Goal: Transaction & Acquisition: Purchase product/service

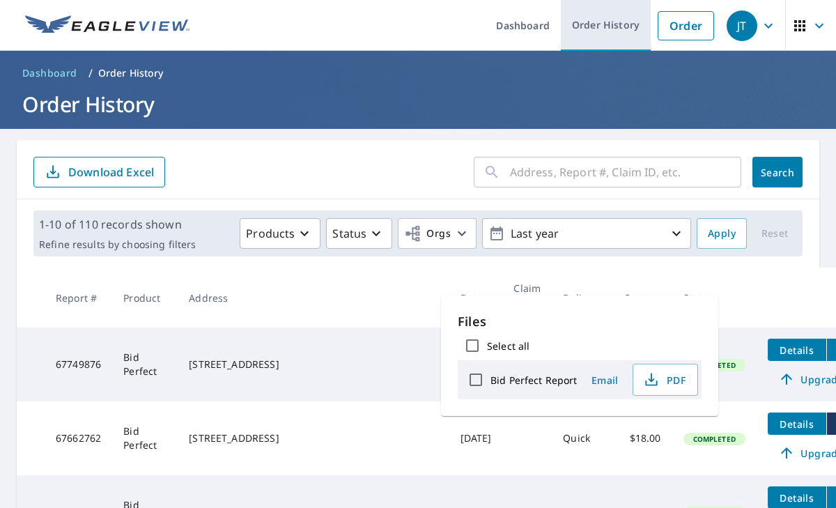
click at [623, 21] on link "Order History" at bounding box center [606, 25] width 90 height 51
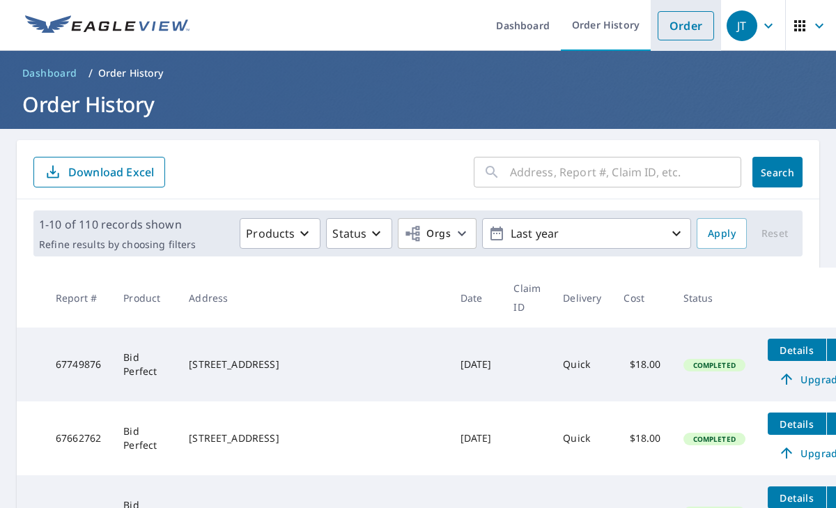
click at [692, 26] on link "Order" at bounding box center [686, 25] width 56 height 29
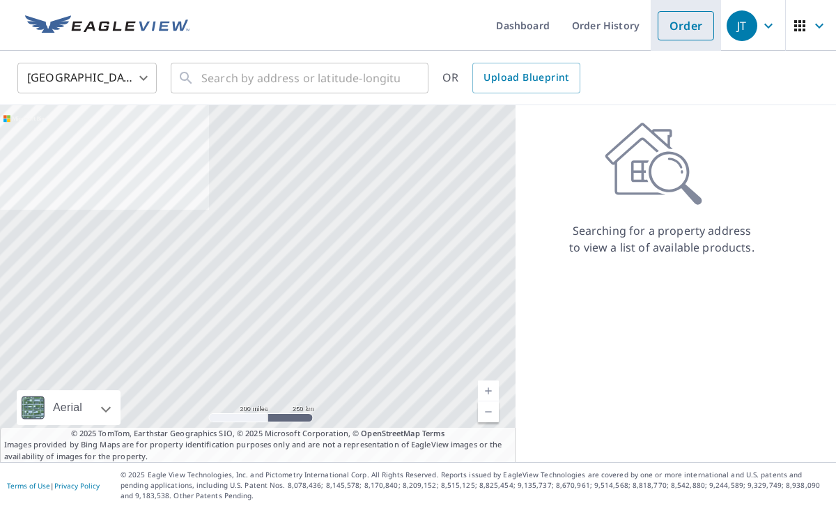
click at [683, 17] on link "Order" at bounding box center [686, 25] width 56 height 29
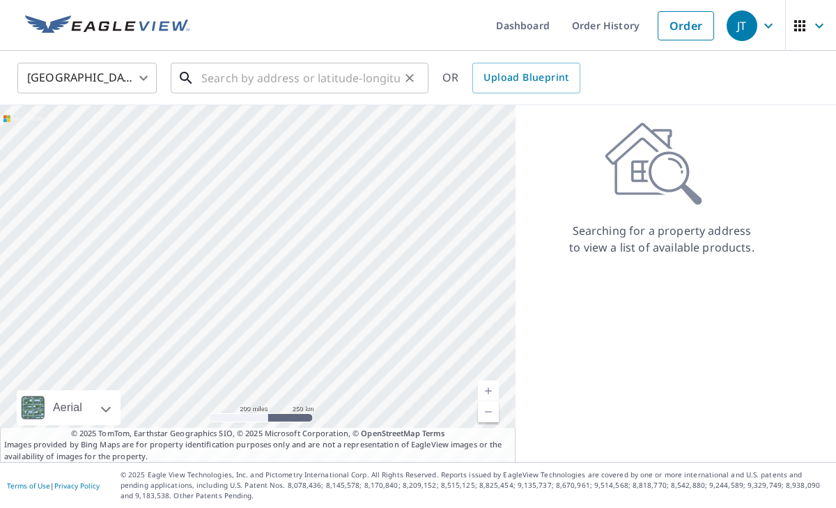
click at [224, 75] on input "text" at bounding box center [300, 78] width 199 height 39
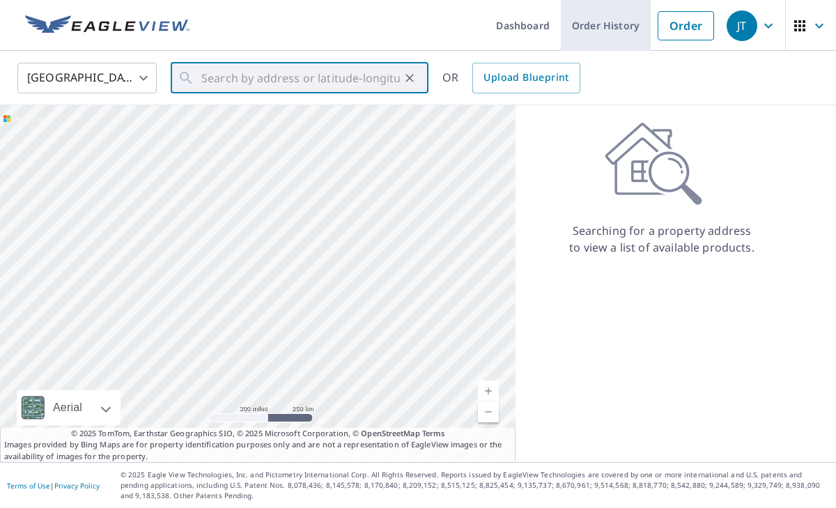
click at [598, 33] on link "Order History" at bounding box center [606, 25] width 90 height 51
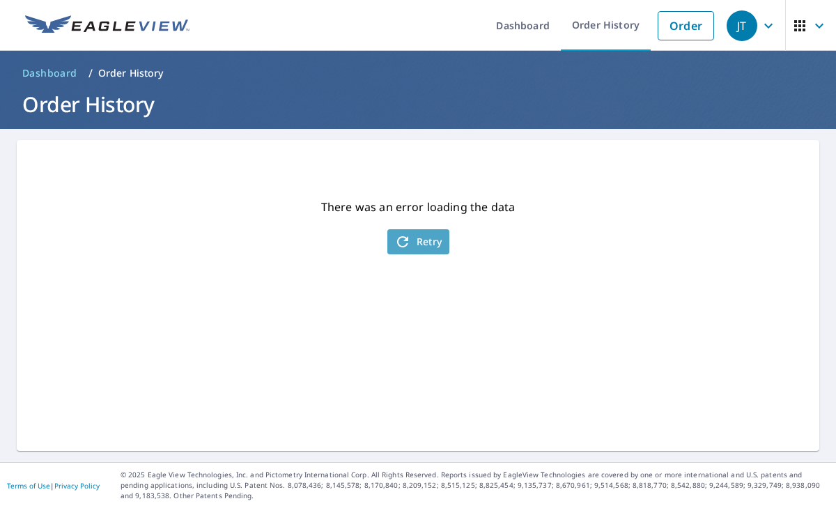
click at [434, 247] on span "Retry" at bounding box center [418, 241] width 48 height 17
click at [417, 243] on span "Retry" at bounding box center [418, 241] width 48 height 17
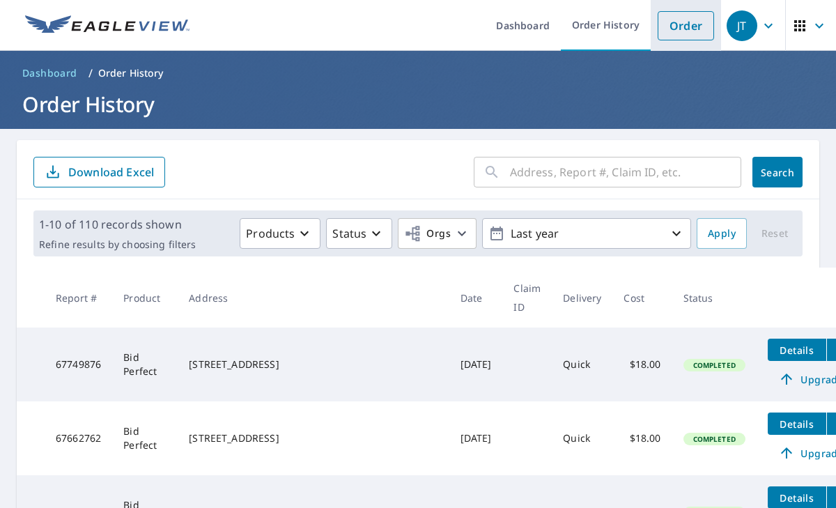
click at [695, 23] on link "Order" at bounding box center [686, 25] width 56 height 29
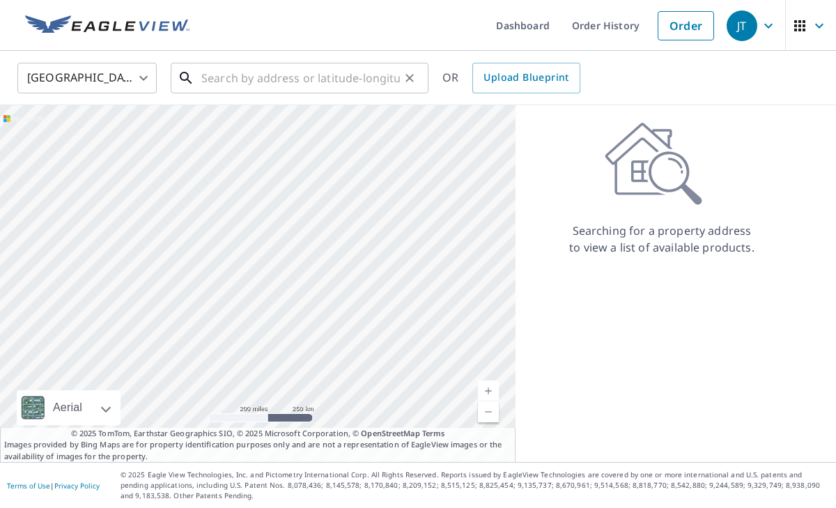
click at [322, 84] on input "text" at bounding box center [300, 78] width 199 height 39
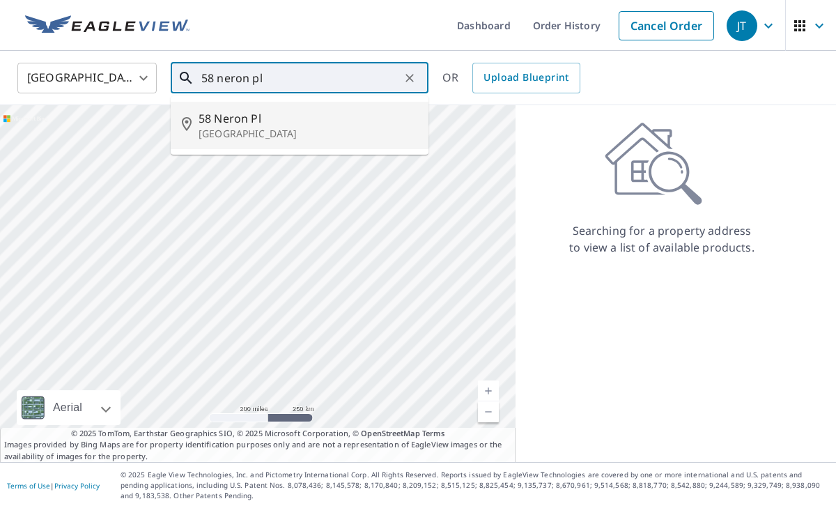
click at [251, 120] on span "58 Neron Pl" at bounding box center [308, 118] width 219 height 17
type input "[STREET_ADDRESS]"
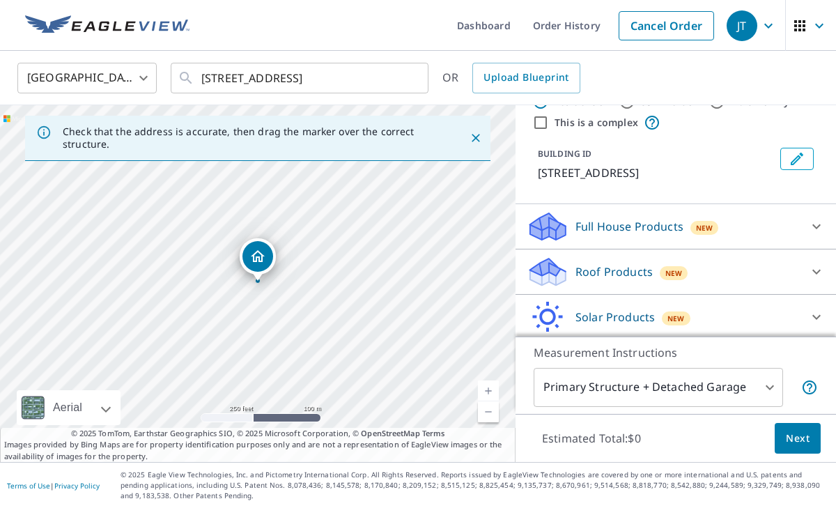
scroll to position [52, 0]
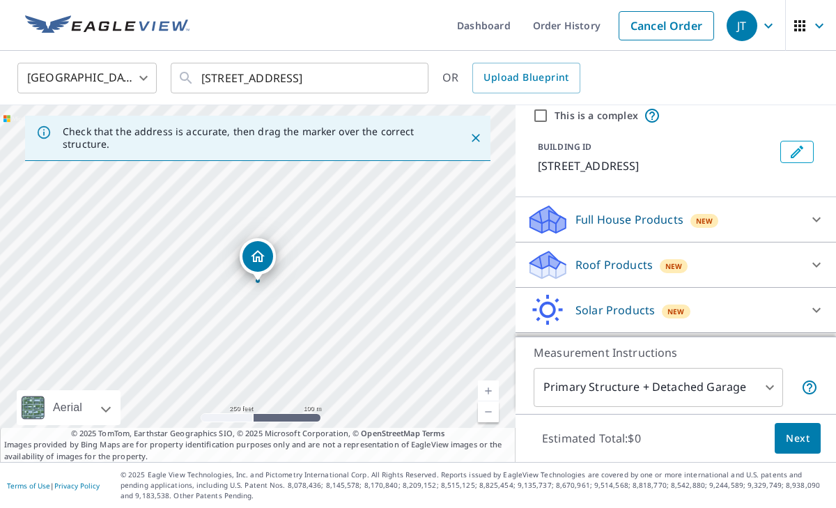
click at [640, 274] on div "Roof Products New" at bounding box center [663, 265] width 273 height 33
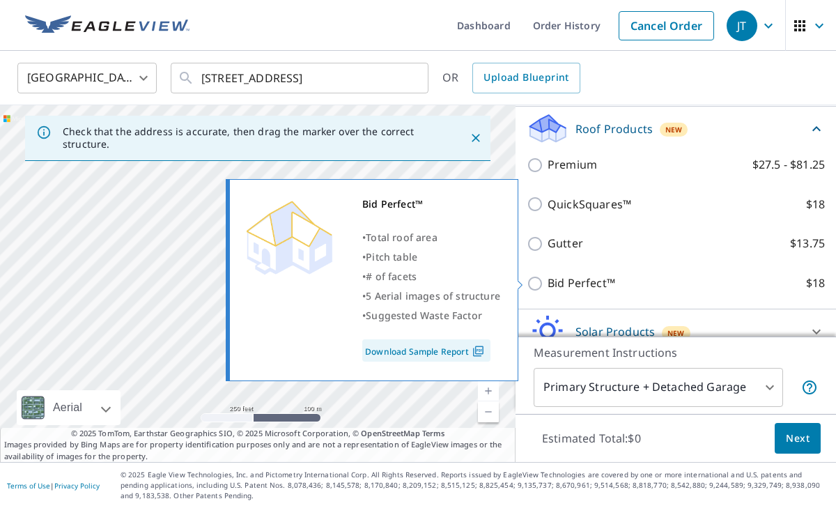
scroll to position [198, 0]
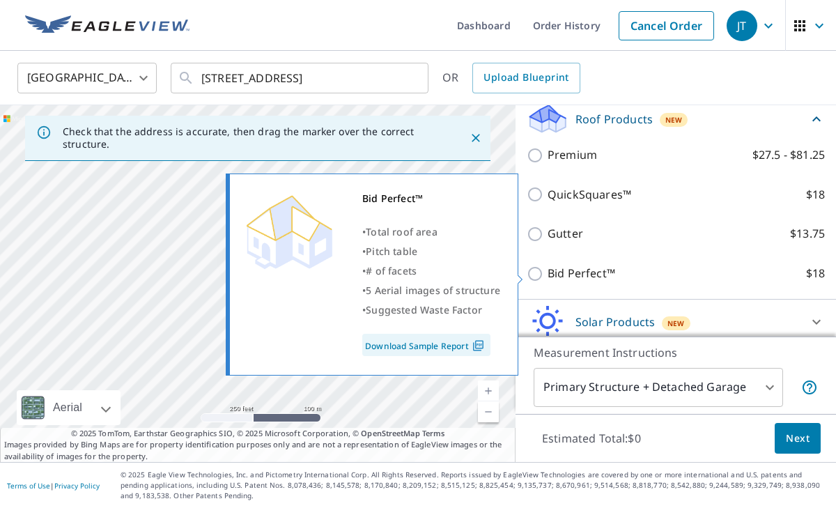
click at [536, 272] on input "Bid Perfect™ $18" at bounding box center [537, 273] width 21 height 17
checkbox input "true"
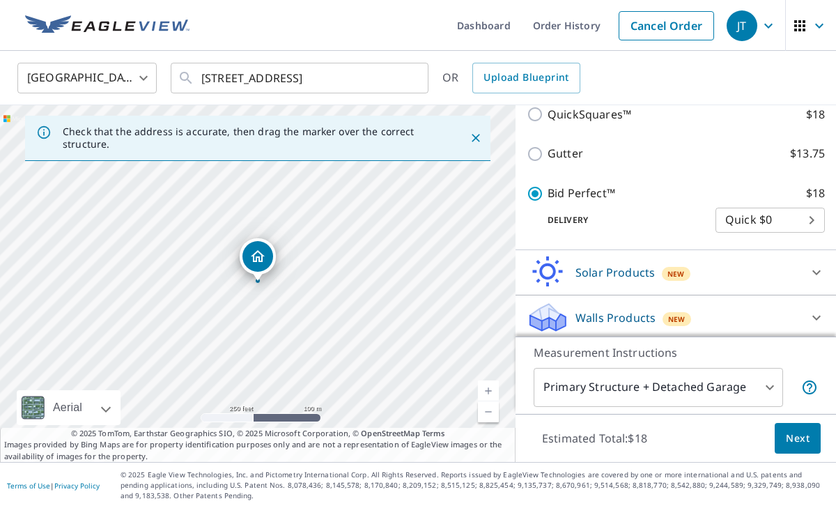
scroll to position [305, 0]
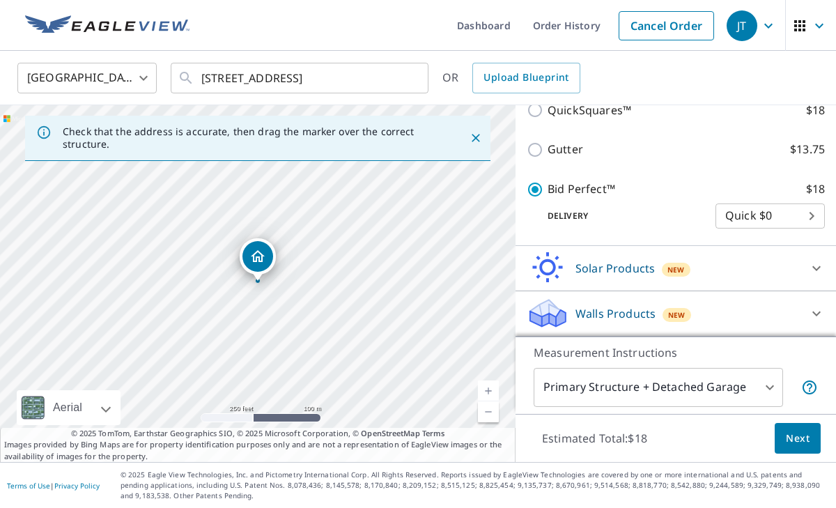
click at [808, 440] on span "Next" at bounding box center [798, 438] width 24 height 17
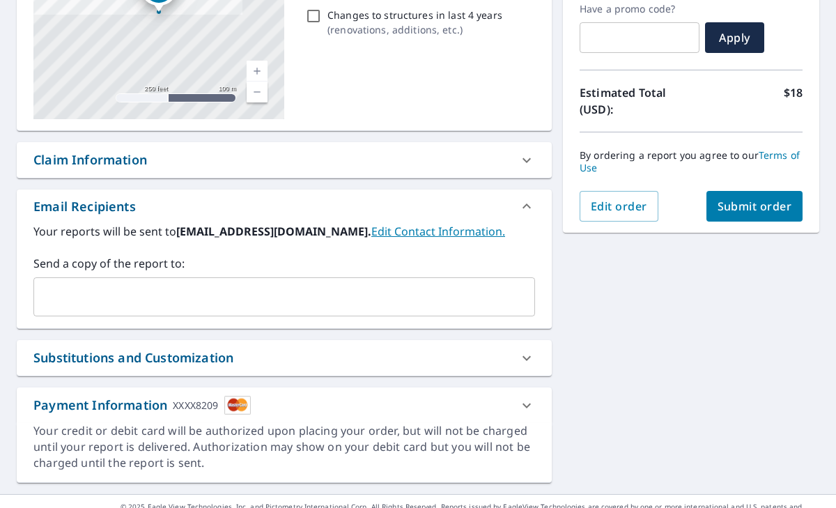
scroll to position [272, 0]
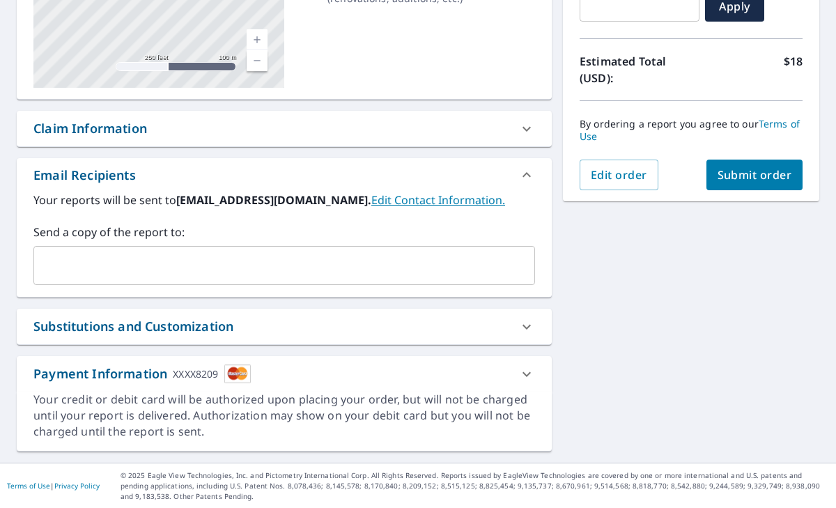
click at [751, 183] on button "Submit order" at bounding box center [754, 175] width 97 height 31
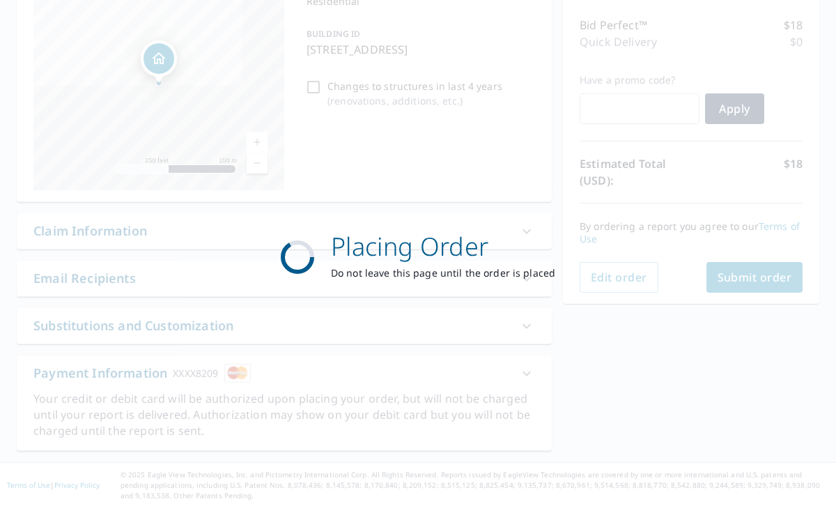
scroll to position [169, 0]
